Goal: Task Accomplishment & Management: Manage account settings

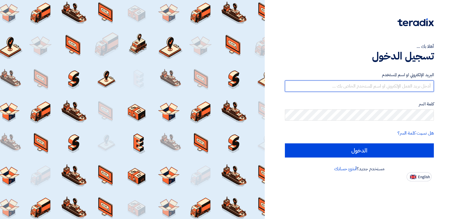
click at [387, 81] on input "text" at bounding box center [359, 86] width 149 height 11
type input "[EMAIL_ADDRESS][DOMAIN_NAME]"
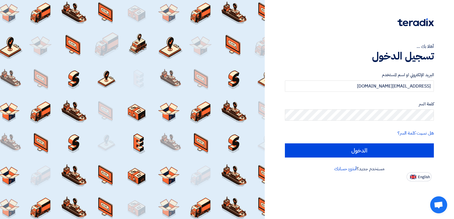
click at [385, 109] on div "كلمة السر" at bounding box center [359, 111] width 149 height 20
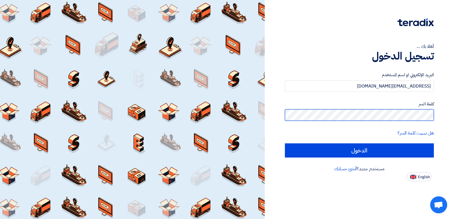
click at [285, 144] on input "الدخول" at bounding box center [359, 151] width 149 height 14
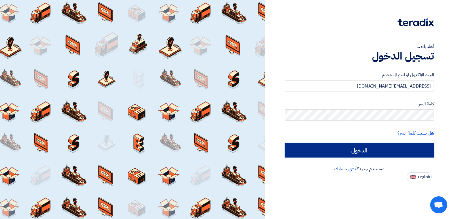
click at [387, 149] on input "الدخول" at bounding box center [359, 151] width 149 height 14
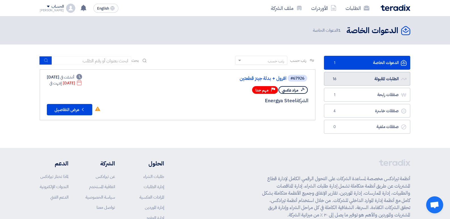
click at [385, 83] on link "الطلبات المقبولة الطلبات المقبولة 16" at bounding box center [367, 79] width 86 height 14
